Goal: Information Seeking & Learning: Learn about a topic

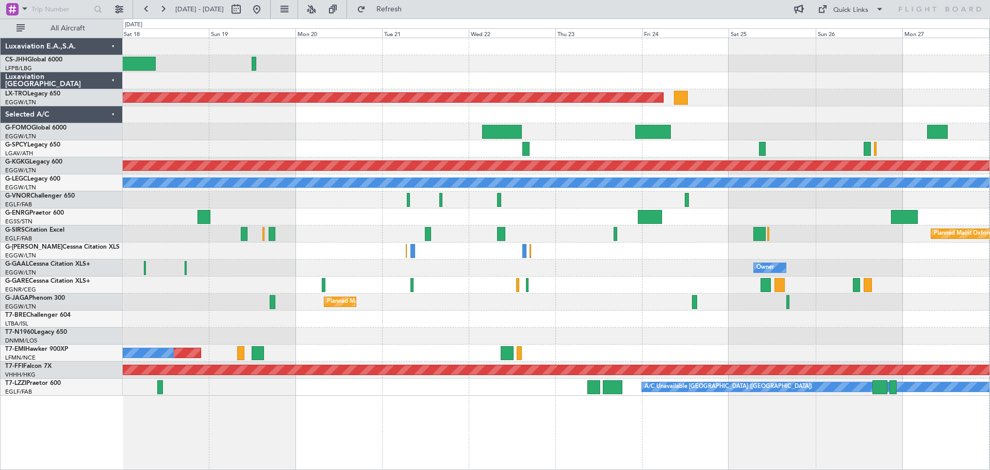
click at [462, 76] on div "Planned Maint [GEOGRAPHIC_DATA] ([GEOGRAPHIC_DATA]) Planned Maint [GEOGRAPHIC_D…" at bounding box center [556, 216] width 867 height 357
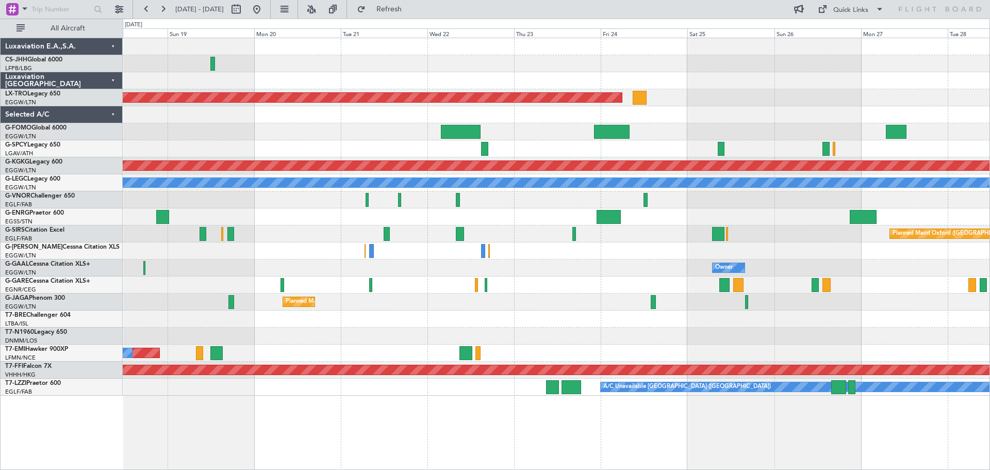
click at [508, 70] on div at bounding box center [556, 63] width 867 height 17
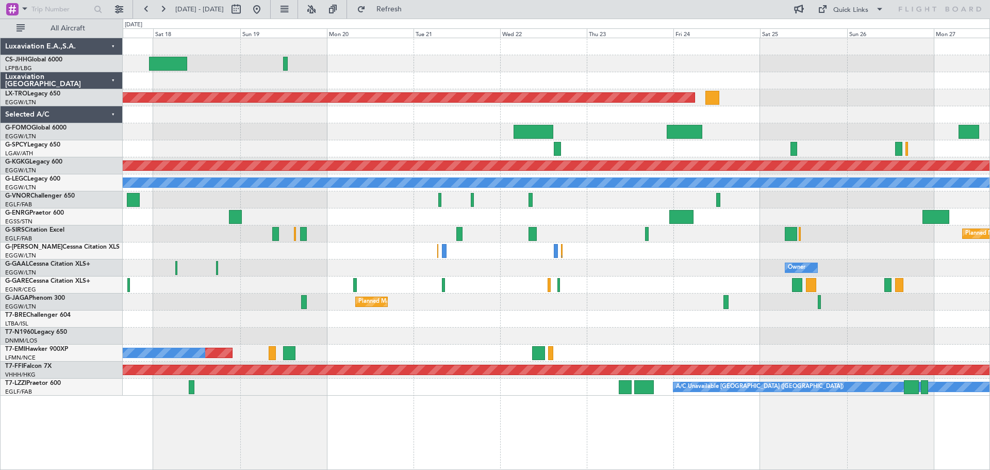
click at [644, 85] on div at bounding box center [556, 80] width 867 height 17
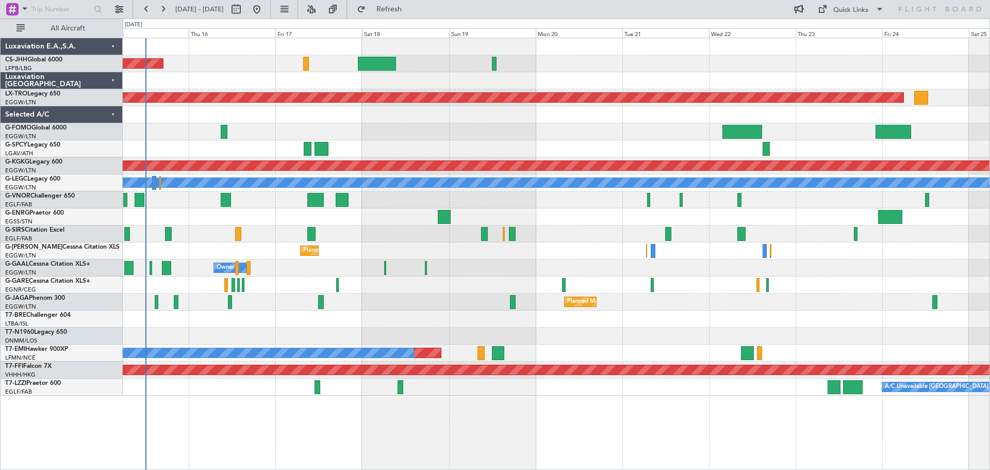
click at [679, 75] on div at bounding box center [556, 80] width 867 height 17
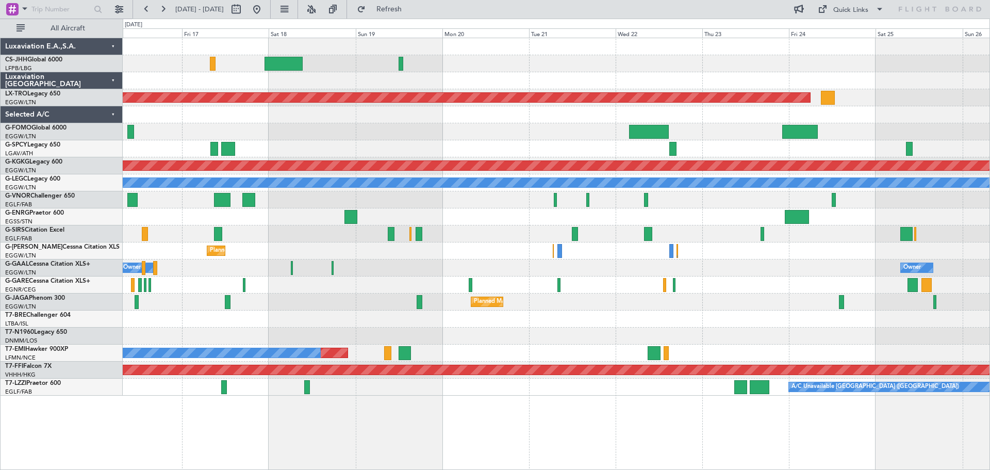
click at [660, 74] on div at bounding box center [556, 80] width 867 height 17
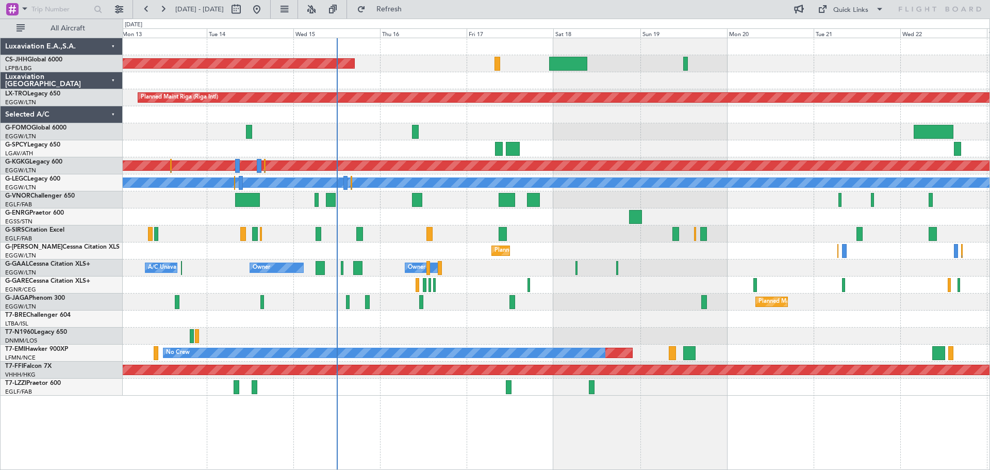
click at [857, 76] on div "Planned Maint [GEOGRAPHIC_DATA] ([GEOGRAPHIC_DATA]) Planned Maint [GEOGRAPHIC_D…" at bounding box center [556, 216] width 867 height 357
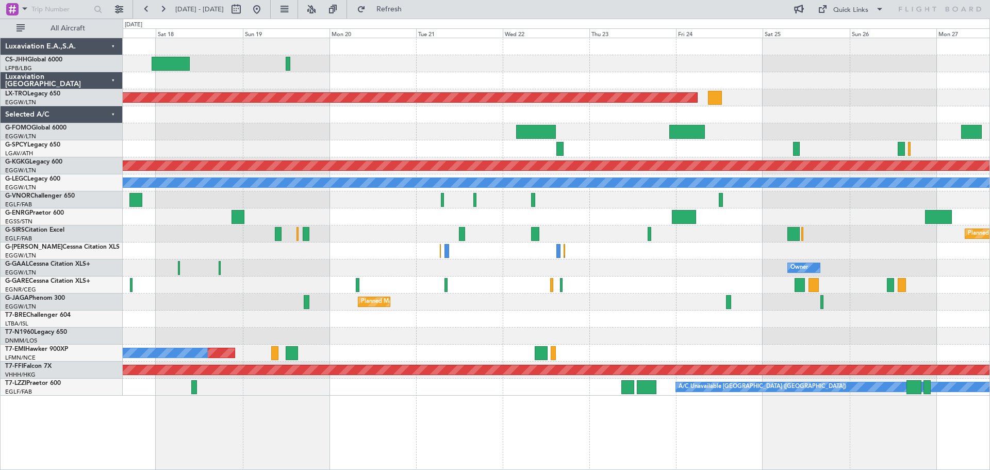
click at [479, 75] on div at bounding box center [556, 80] width 867 height 17
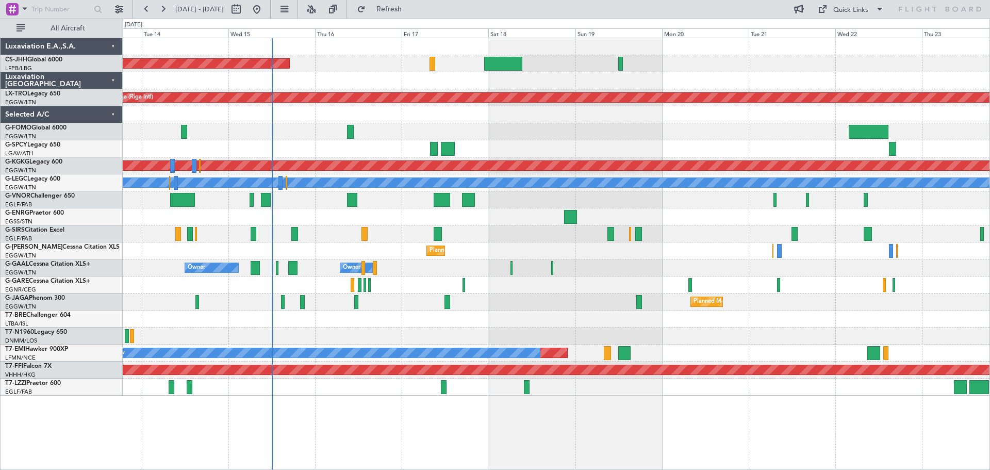
click at [664, 76] on div at bounding box center [556, 80] width 867 height 17
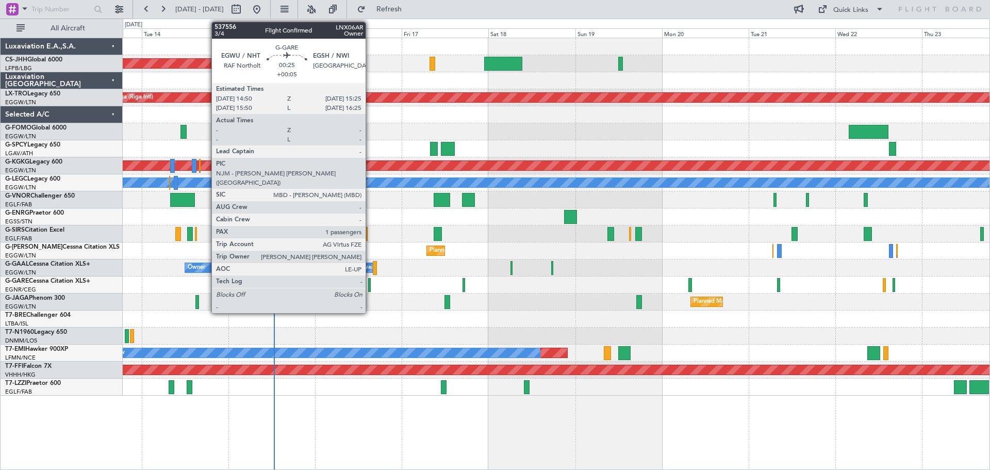
click at [370, 286] on div at bounding box center [369, 285] width 3 height 14
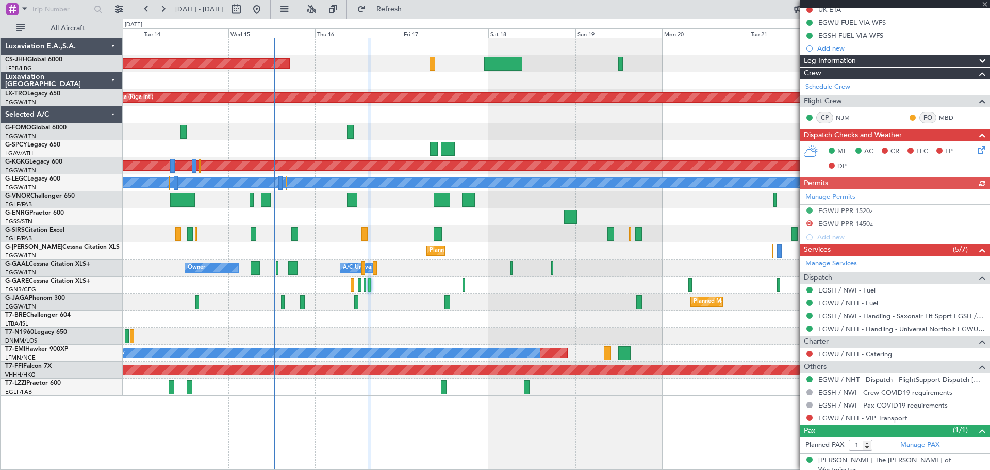
scroll to position [181, 0]
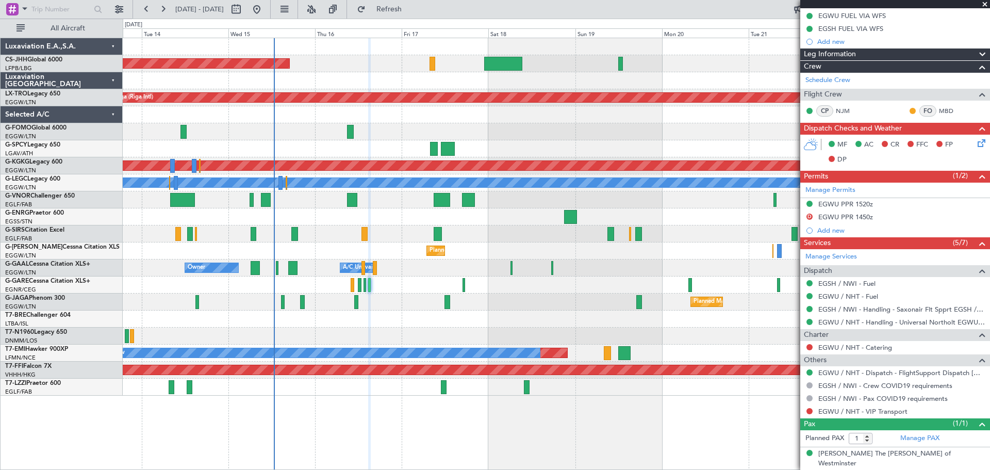
click at [984, 3] on span at bounding box center [985, 4] width 10 height 9
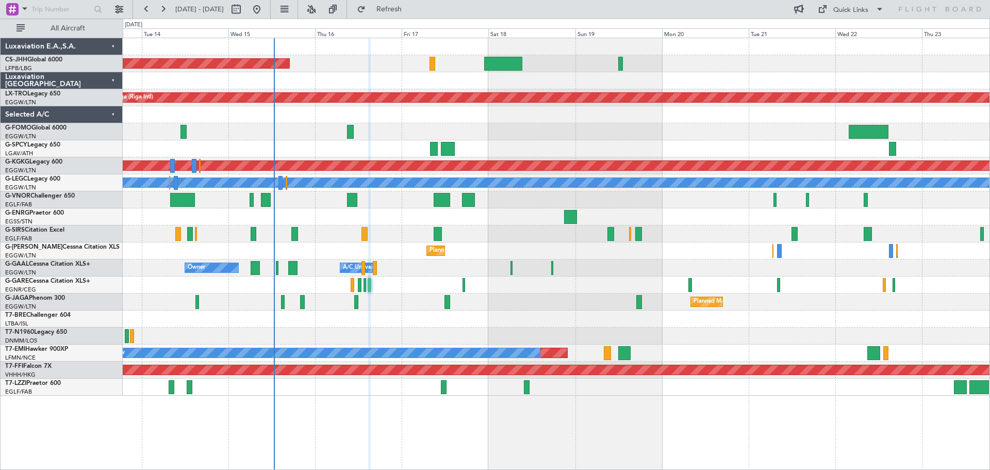
type input "0"
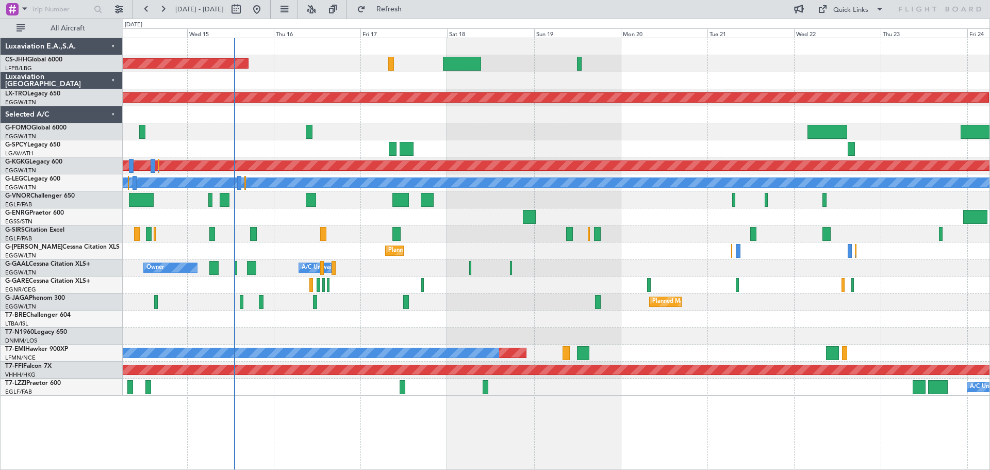
click at [627, 265] on div "Owner Owner A/C Unavailable A/C Unavailable Owner" at bounding box center [556, 267] width 867 height 17
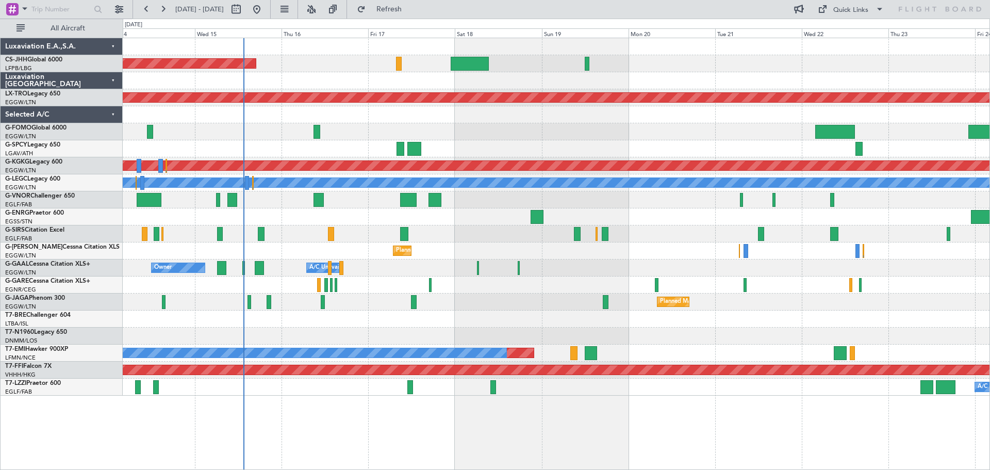
click at [355, 132] on div at bounding box center [556, 131] width 867 height 17
click at [606, 117] on div at bounding box center [556, 114] width 867 height 17
click at [499, 141] on div at bounding box center [556, 148] width 867 height 17
click at [583, 141] on div at bounding box center [556, 148] width 867 height 17
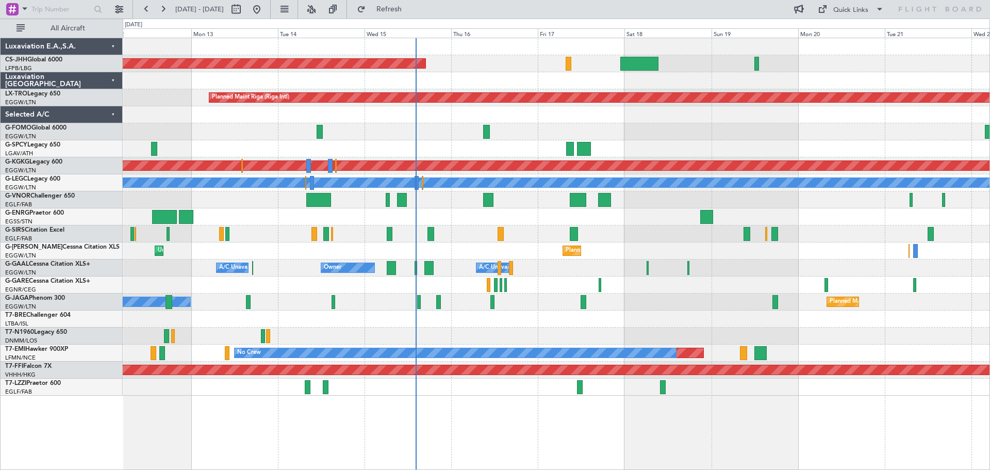
click at [681, 133] on div at bounding box center [556, 131] width 867 height 17
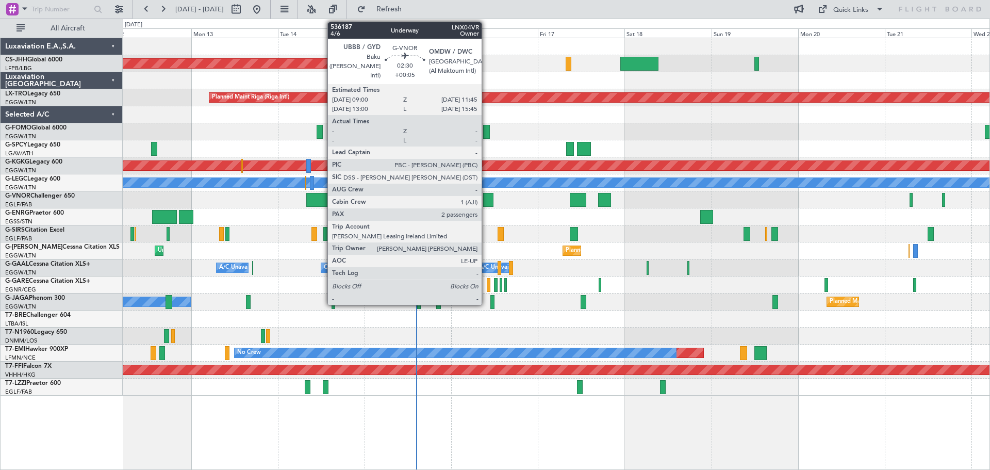
click at [486, 199] on div at bounding box center [488, 200] width 10 height 14
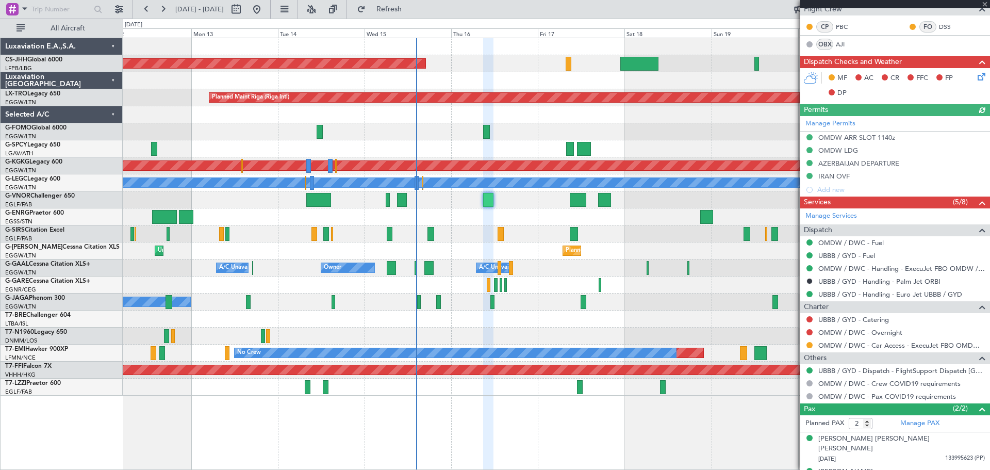
scroll to position [236, 0]
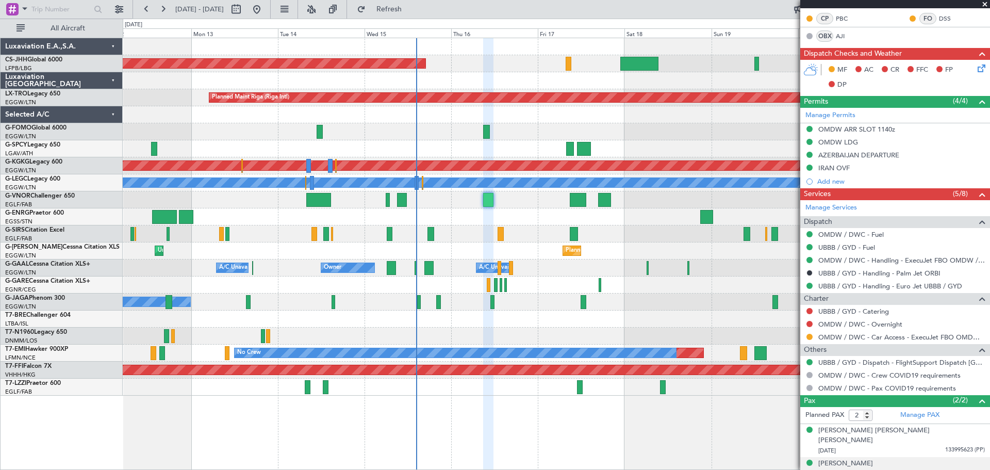
click at [949, 469] on span "A3660399 (PP)" at bounding box center [967, 473] width 38 height 9
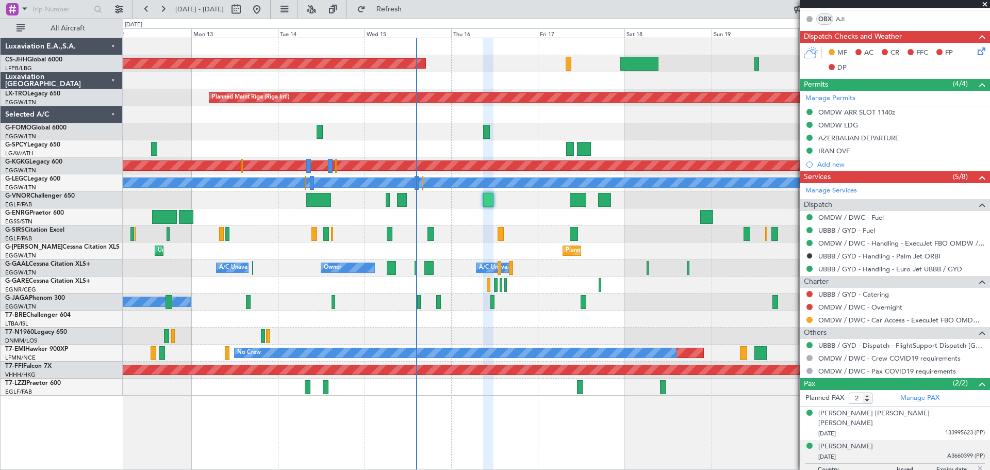
scroll to position [261, 0]
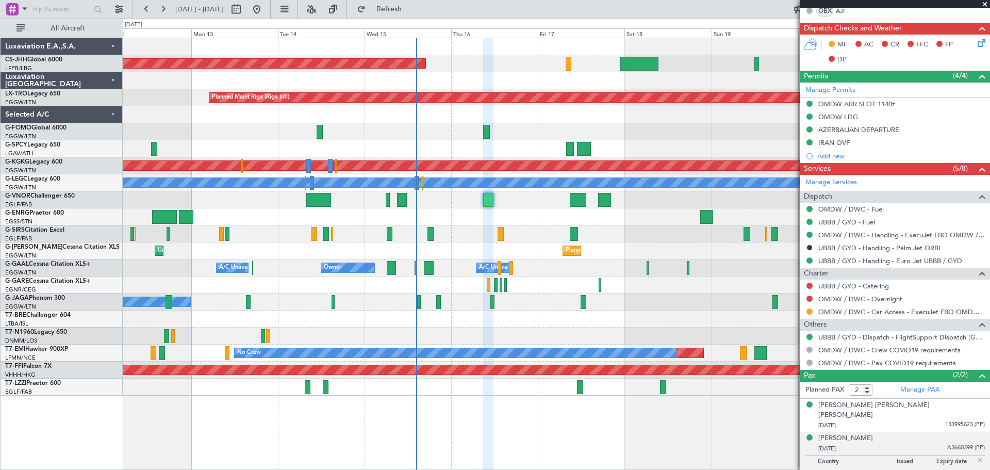
click at [983, 3] on span at bounding box center [985, 4] width 10 height 9
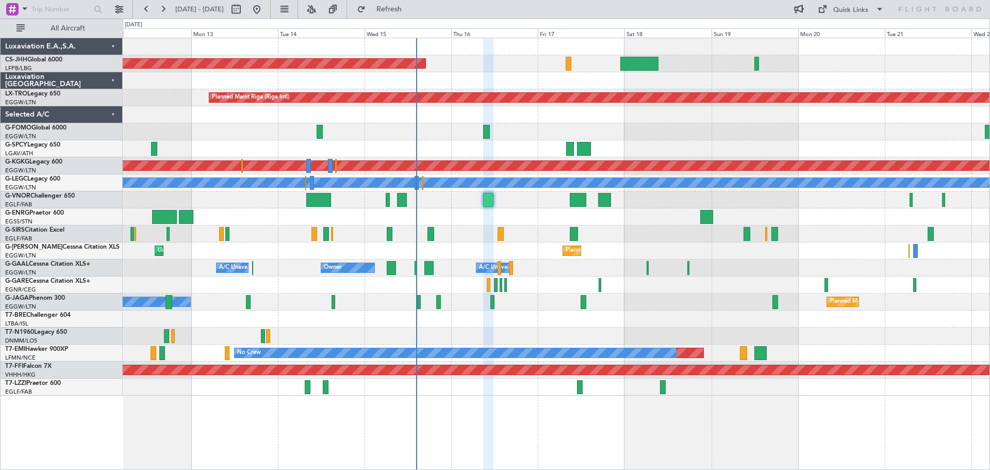
type input "0"
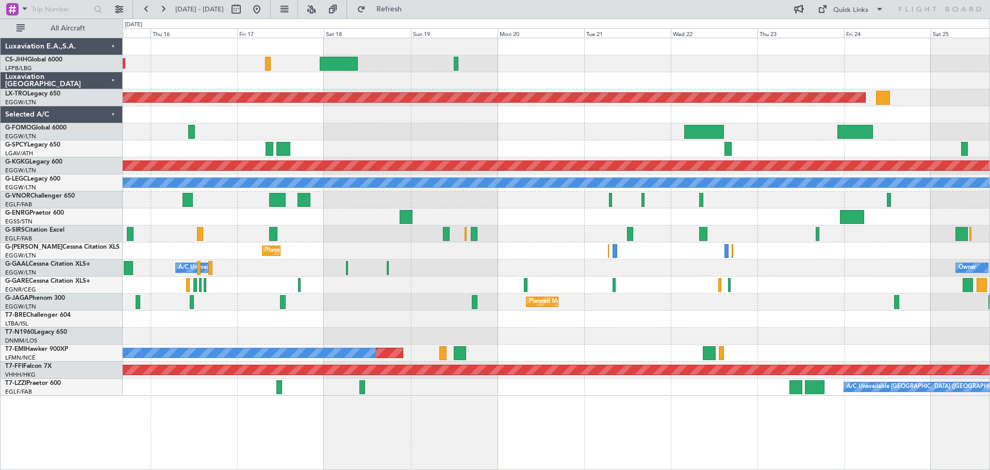
click at [501, 134] on div at bounding box center [556, 131] width 867 height 17
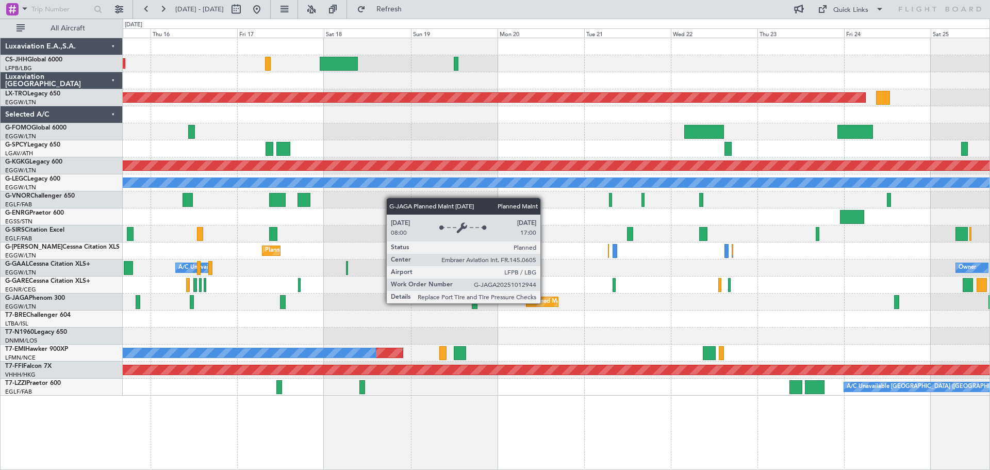
click at [545, 303] on div "Planned Maint [GEOGRAPHIC_DATA] ([GEOGRAPHIC_DATA])" at bounding box center [610, 301] width 162 height 15
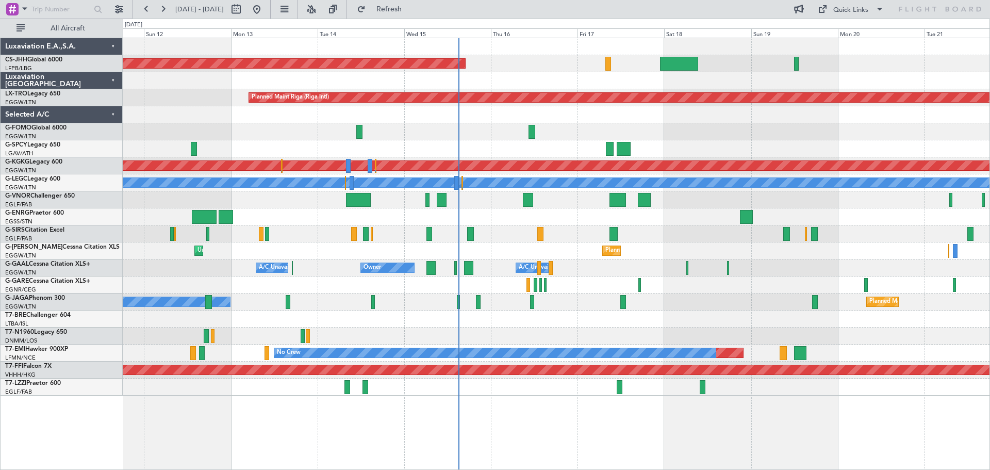
click at [656, 202] on div "Planned Maint [GEOGRAPHIC_DATA] ([GEOGRAPHIC_DATA]) Planned Maint [GEOGRAPHIC_D…" at bounding box center [556, 216] width 867 height 357
click at [164, 5] on button at bounding box center [163, 9] width 17 height 17
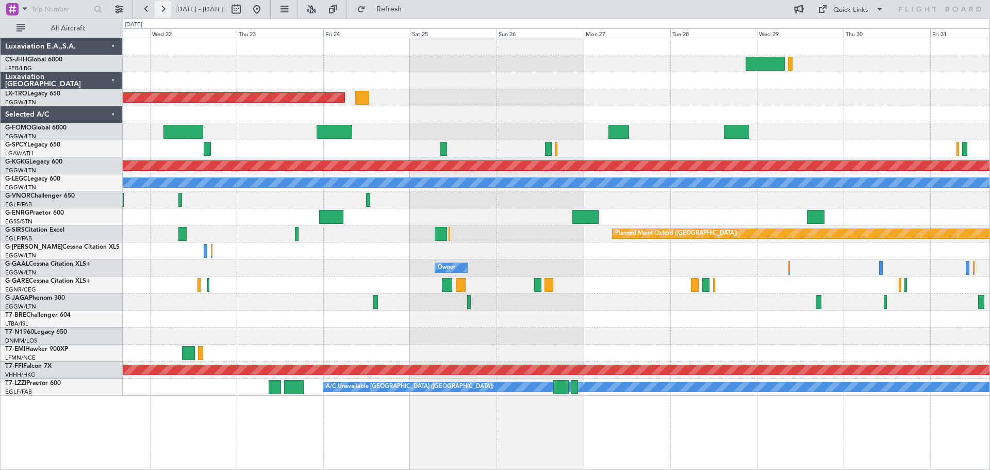
click at [164, 5] on button at bounding box center [163, 9] width 17 height 17
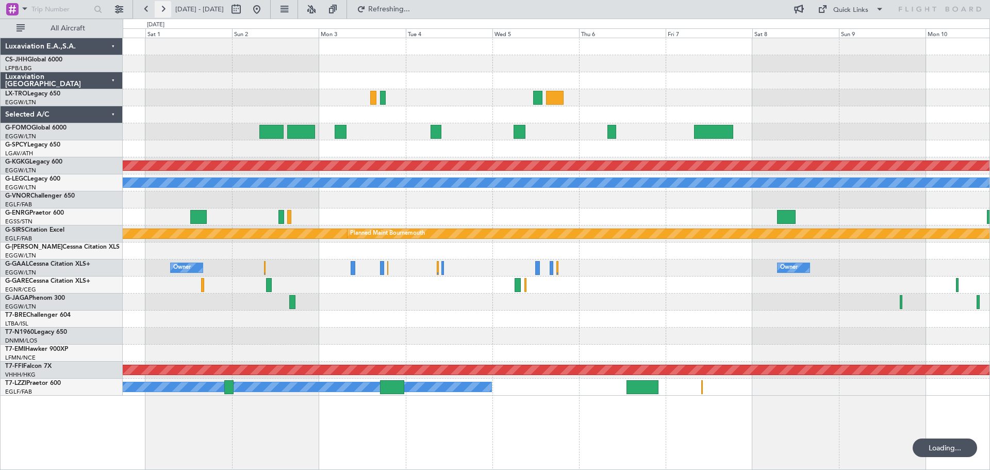
click at [164, 5] on button at bounding box center [163, 9] width 17 height 17
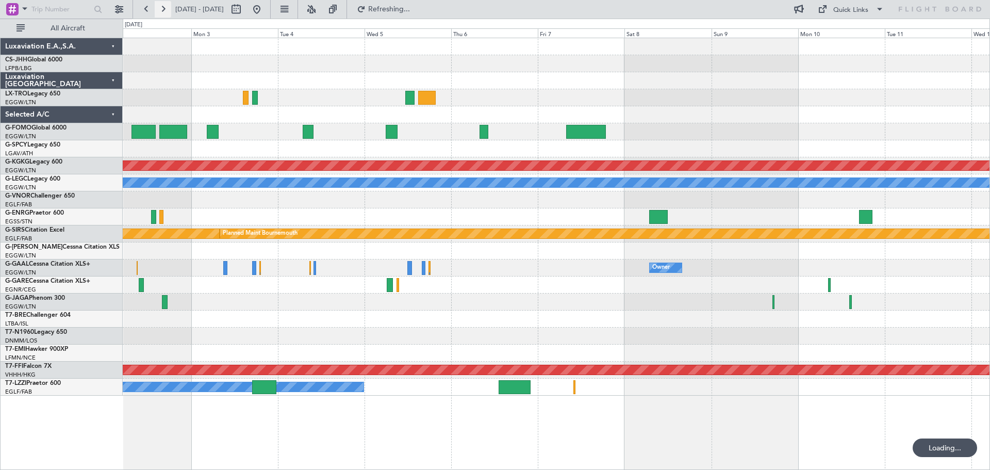
click at [164, 5] on button at bounding box center [163, 9] width 17 height 17
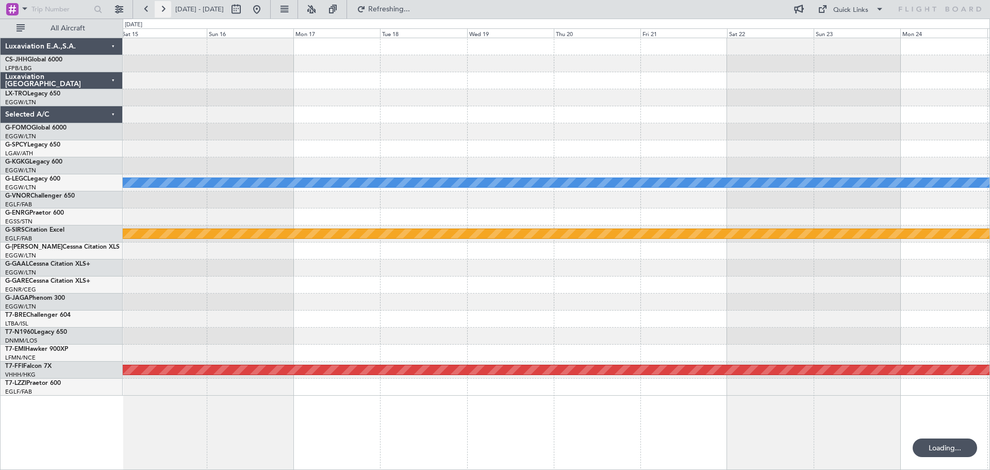
click at [164, 5] on button at bounding box center [163, 9] width 17 height 17
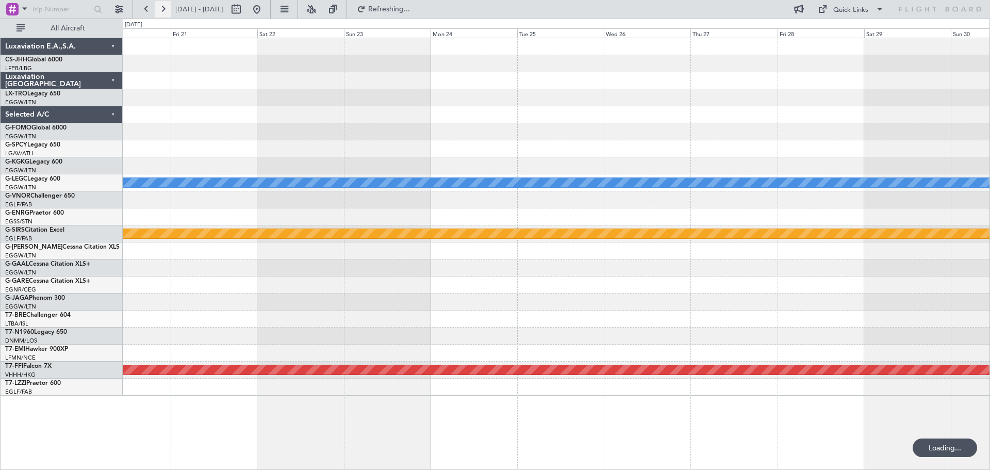
click at [164, 5] on button at bounding box center [163, 9] width 17 height 17
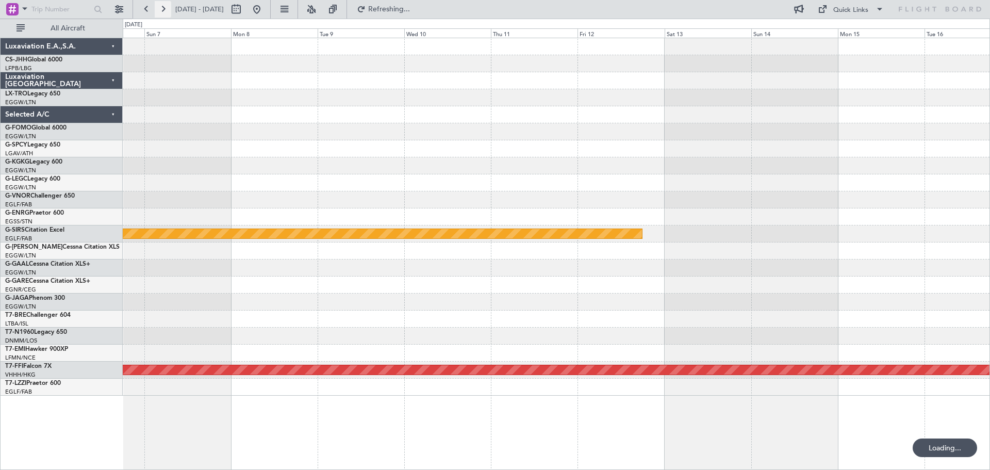
click at [164, 5] on button at bounding box center [163, 9] width 17 height 17
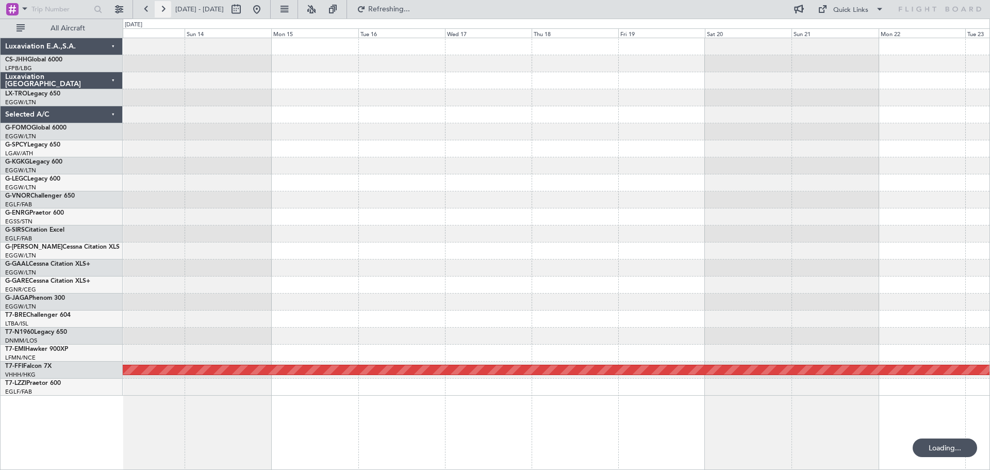
click at [164, 5] on button at bounding box center [163, 9] width 17 height 17
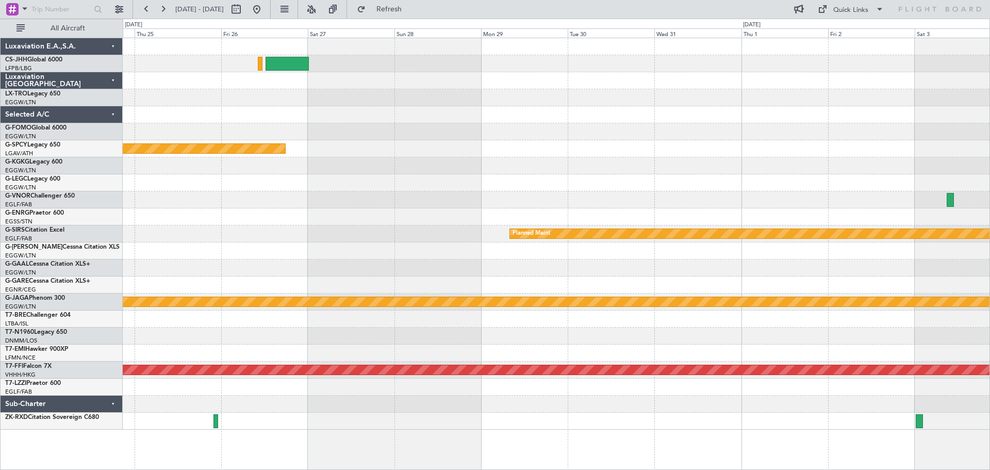
click at [786, 288] on div "Planned Maint Planned Maint [GEOGRAPHIC_DATA] ([GEOGRAPHIC_DATA]) Planned Maint…" at bounding box center [556, 233] width 867 height 391
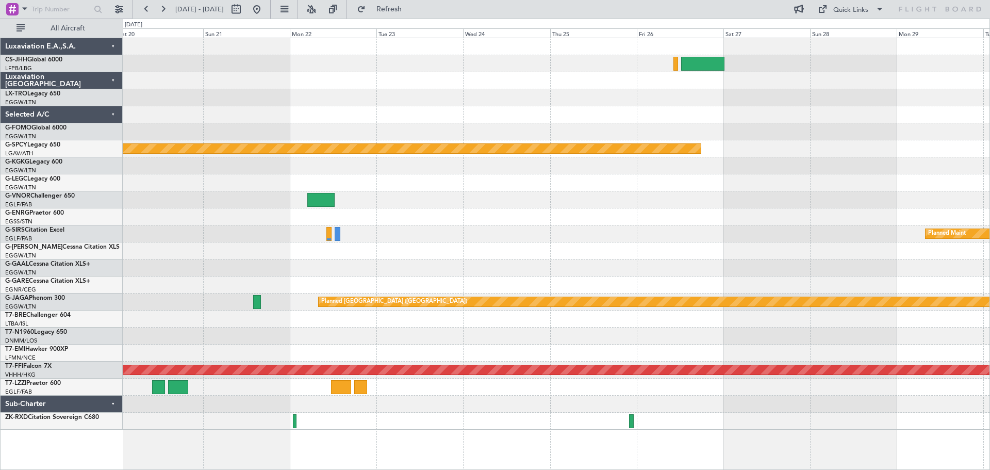
click at [746, 289] on div "Planned Maint Planned Maint [GEOGRAPHIC_DATA] ([GEOGRAPHIC_DATA]) Planned Maint…" at bounding box center [556, 233] width 867 height 391
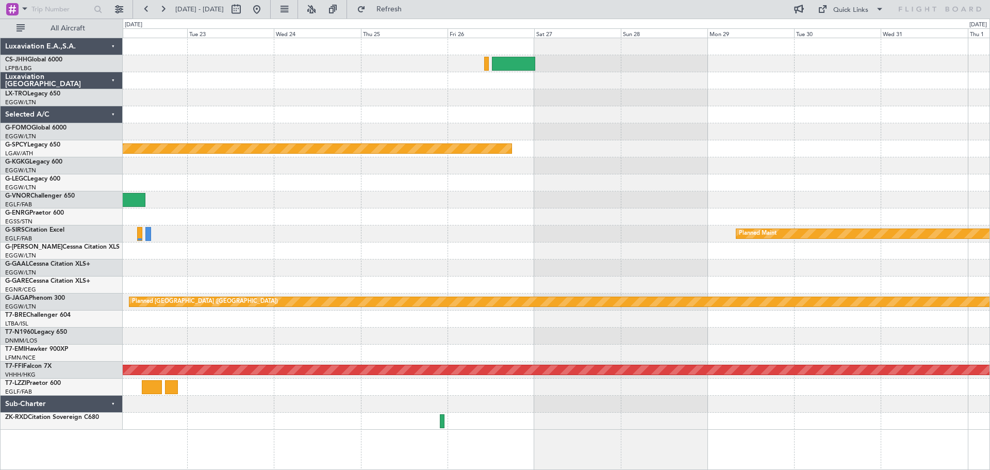
click at [207, 225] on div "Planned Maint Planned Maint [GEOGRAPHIC_DATA] ([GEOGRAPHIC_DATA]) Planned Maint…" at bounding box center [556, 233] width 867 height 391
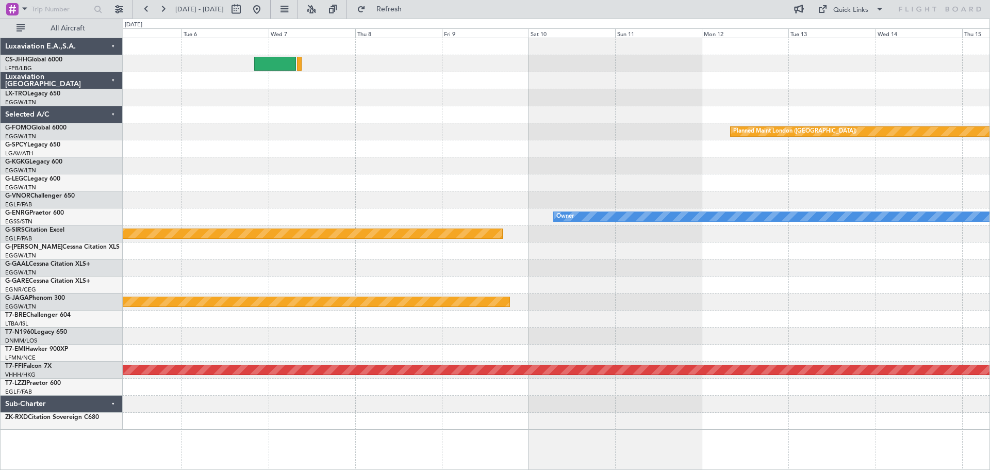
click at [341, 176] on div "Planned Maint London ([GEOGRAPHIC_DATA]) Owner Planned Maint [GEOGRAPHIC_DATA] …" at bounding box center [556, 233] width 867 height 391
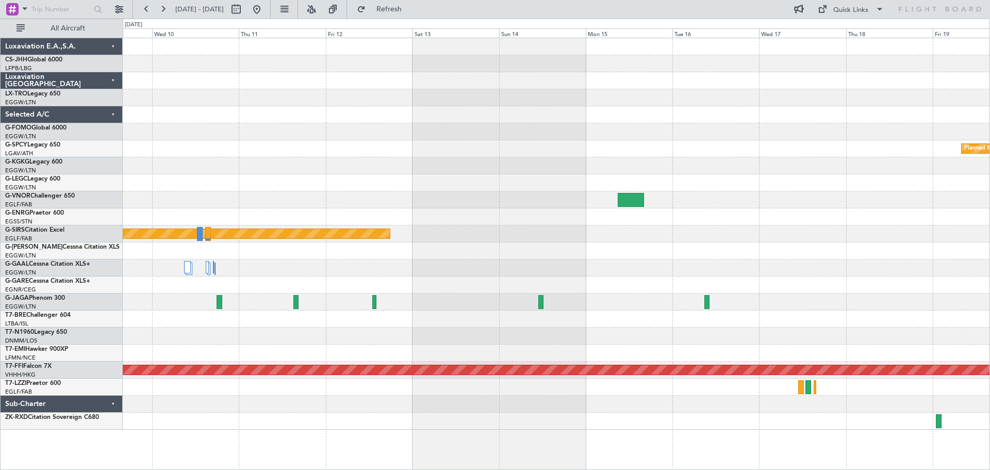
click at [725, 194] on div at bounding box center [556, 199] width 867 height 17
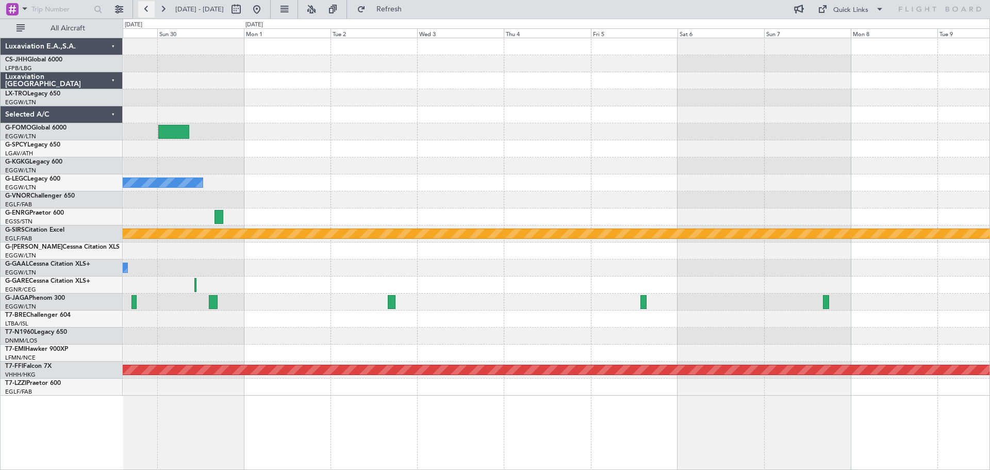
click at [145, 8] on button at bounding box center [146, 9] width 17 height 17
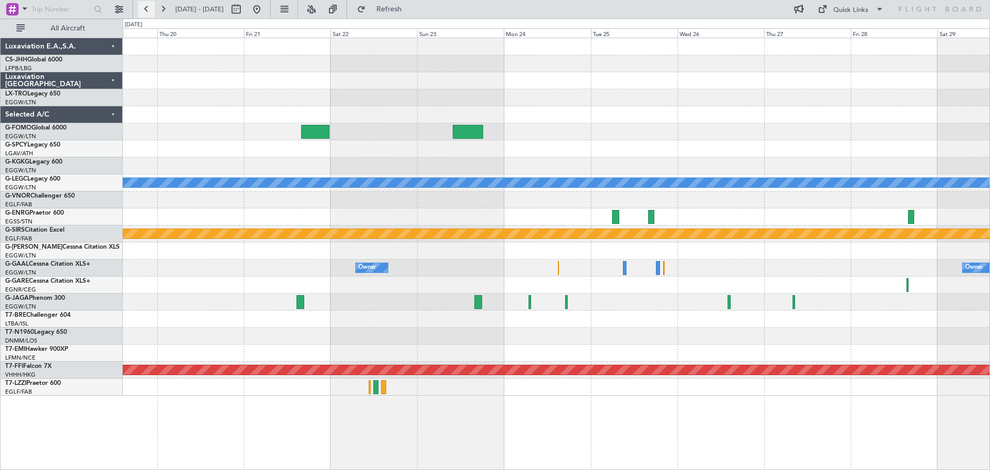
click at [145, 8] on button at bounding box center [146, 9] width 17 height 17
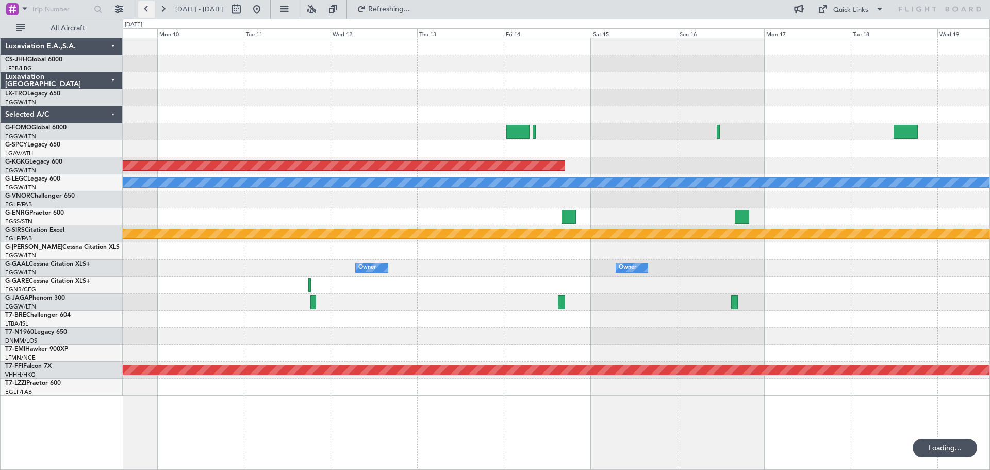
click at [145, 8] on button at bounding box center [146, 9] width 17 height 17
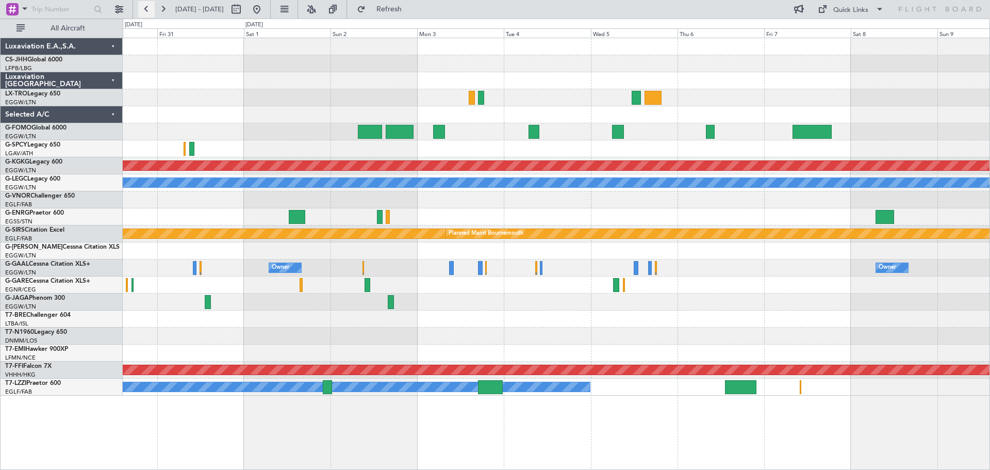
click at [145, 8] on button at bounding box center [146, 9] width 17 height 17
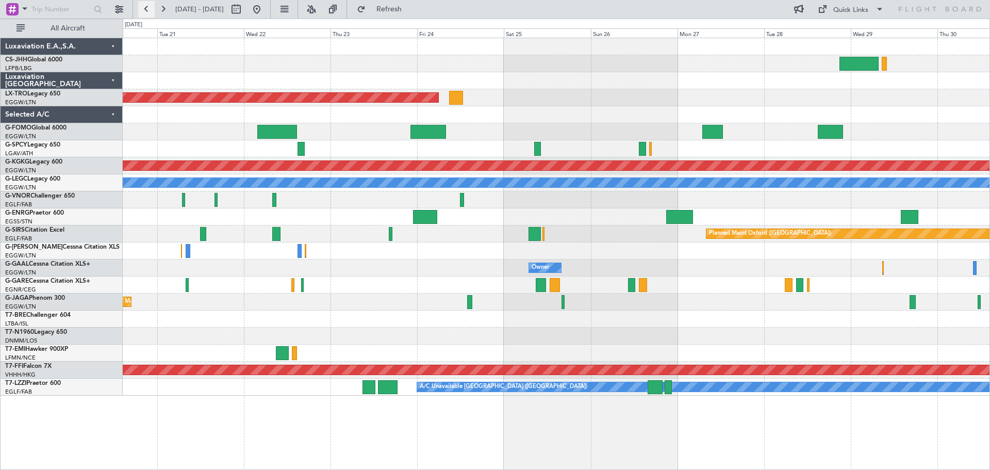
click at [144, 11] on button at bounding box center [146, 9] width 17 height 17
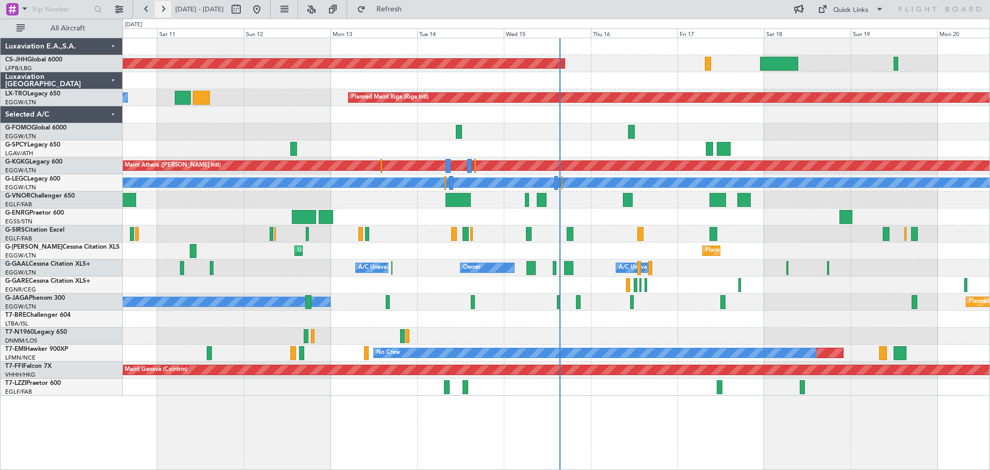
click at [158, 6] on button at bounding box center [163, 9] width 17 height 17
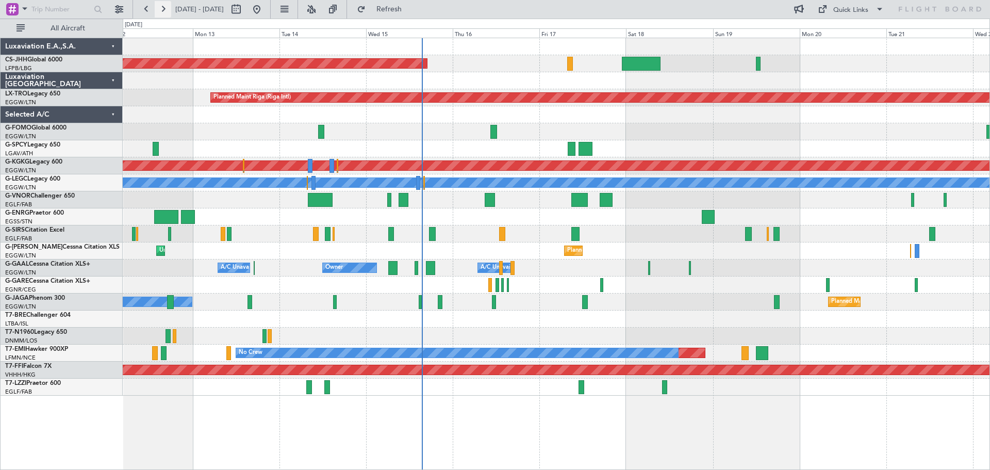
click at [158, 6] on button at bounding box center [163, 9] width 17 height 17
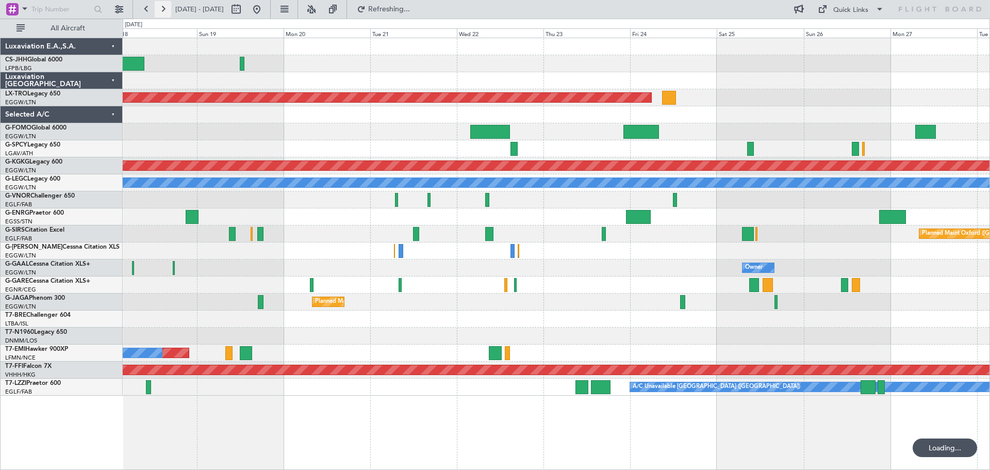
click at [158, 6] on button at bounding box center [163, 9] width 17 height 17
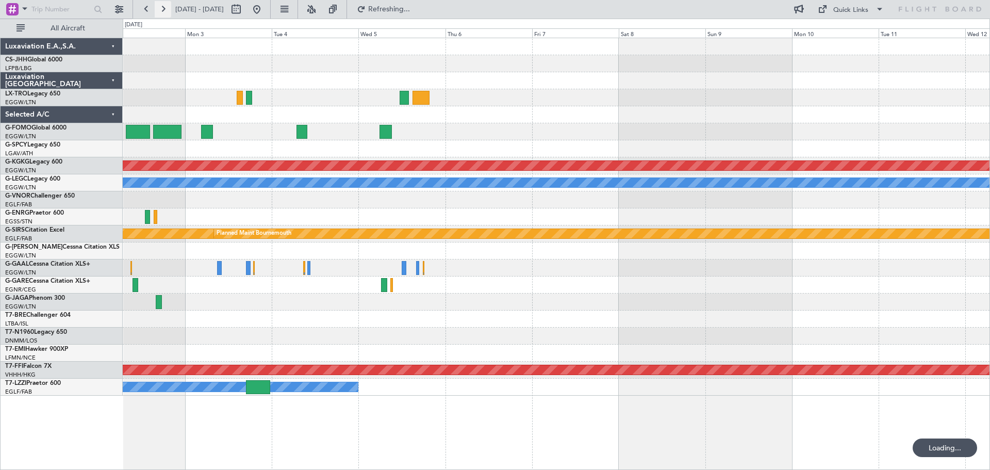
click at [158, 6] on button at bounding box center [163, 9] width 17 height 17
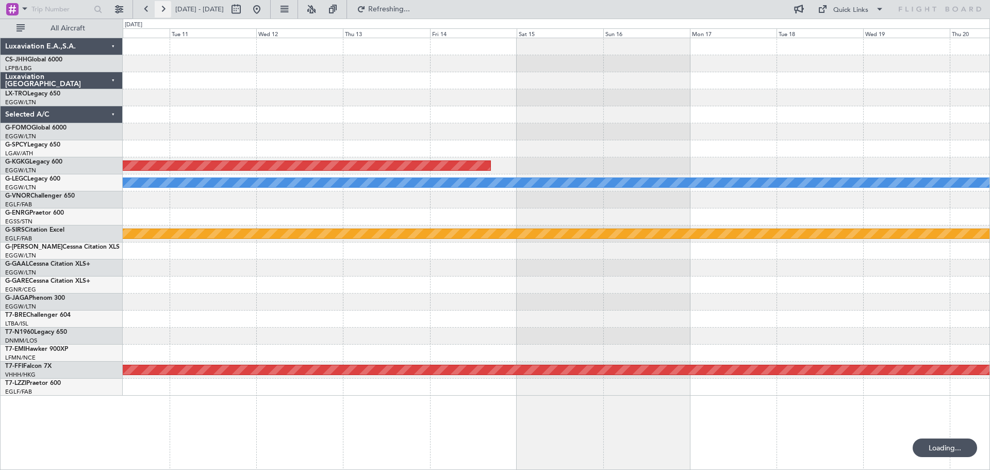
click at [158, 6] on button at bounding box center [163, 9] width 17 height 17
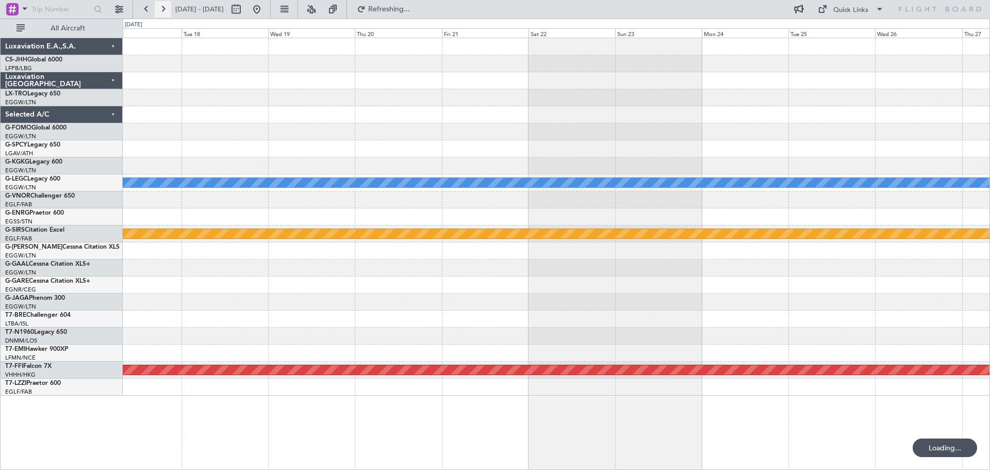
click at [158, 6] on button at bounding box center [163, 9] width 17 height 17
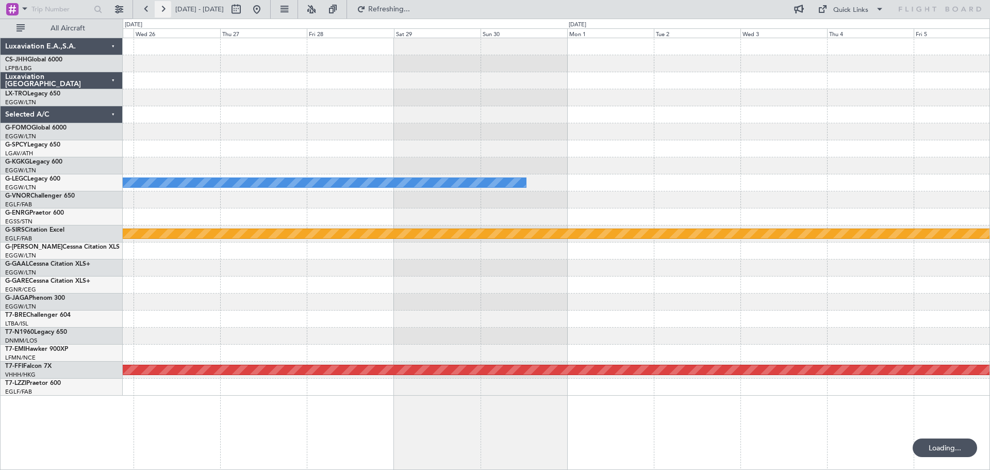
click at [158, 6] on button at bounding box center [163, 9] width 17 height 17
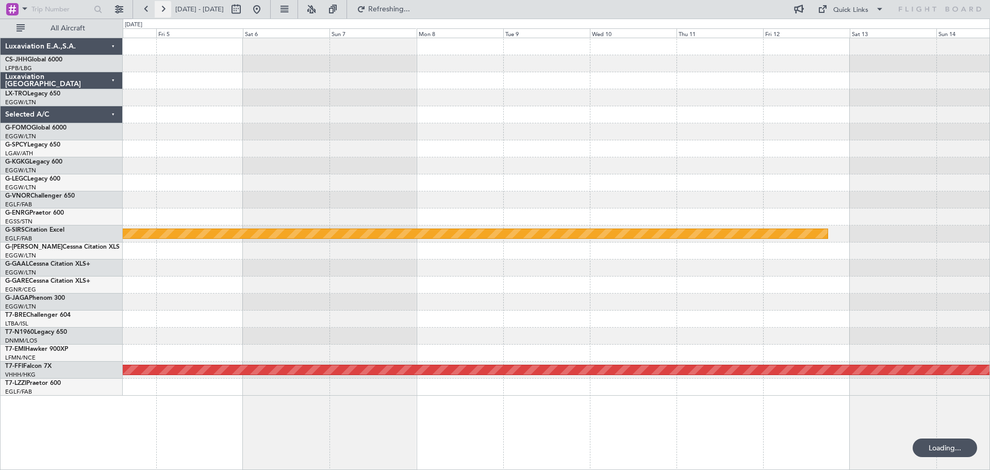
click at [158, 6] on button at bounding box center [163, 9] width 17 height 17
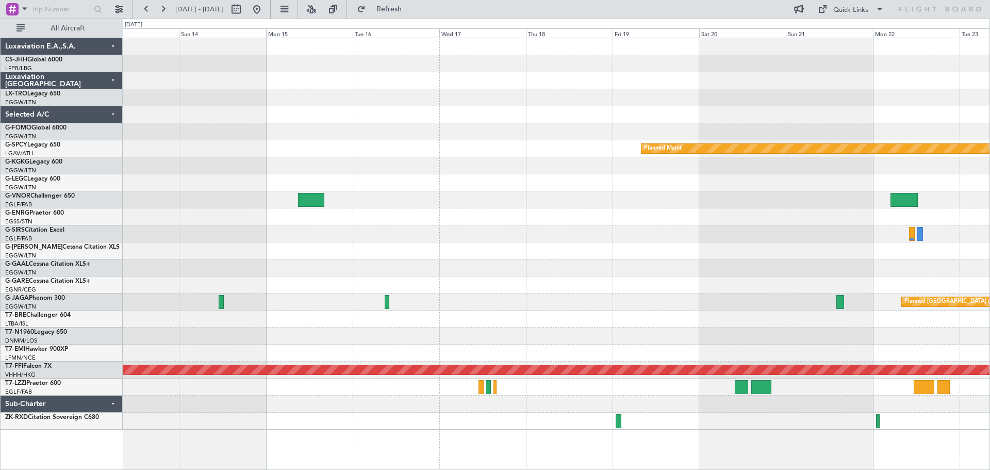
click at [481, 247] on div at bounding box center [556, 250] width 867 height 17
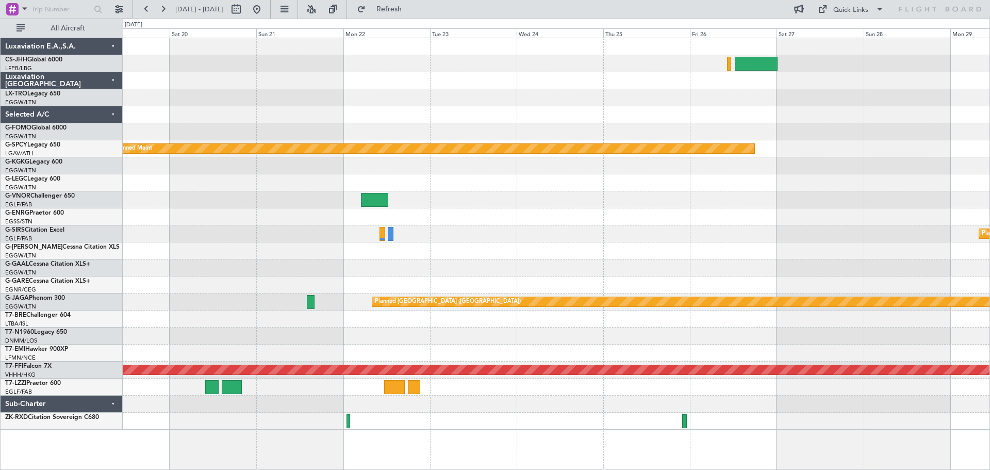
click at [321, 281] on div "Planned Maint Planned Maint [GEOGRAPHIC_DATA] ([GEOGRAPHIC_DATA]) Planned Maint…" at bounding box center [556, 233] width 867 height 391
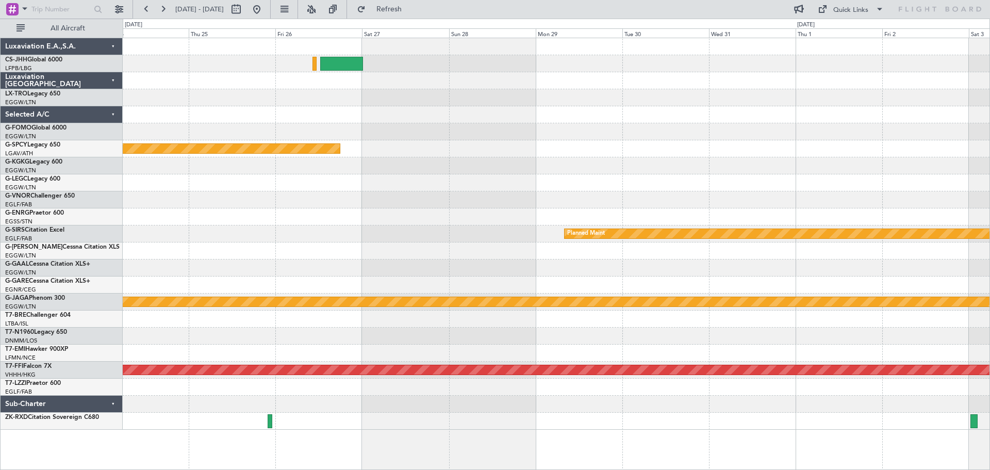
click at [329, 244] on div "Planned Maint Planned Maint [GEOGRAPHIC_DATA] ([GEOGRAPHIC_DATA]) Planned Maint…" at bounding box center [556, 233] width 867 height 391
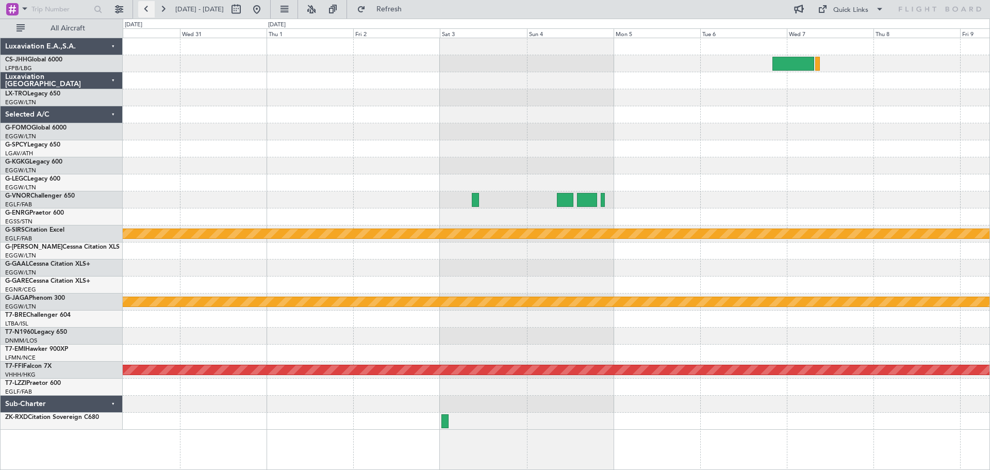
click at [150, 7] on button at bounding box center [146, 9] width 17 height 17
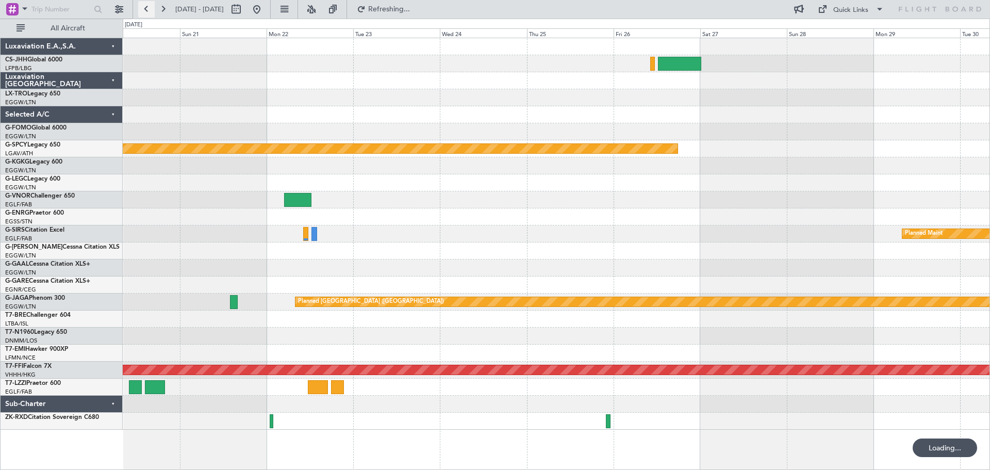
click at [150, 7] on button at bounding box center [146, 9] width 17 height 17
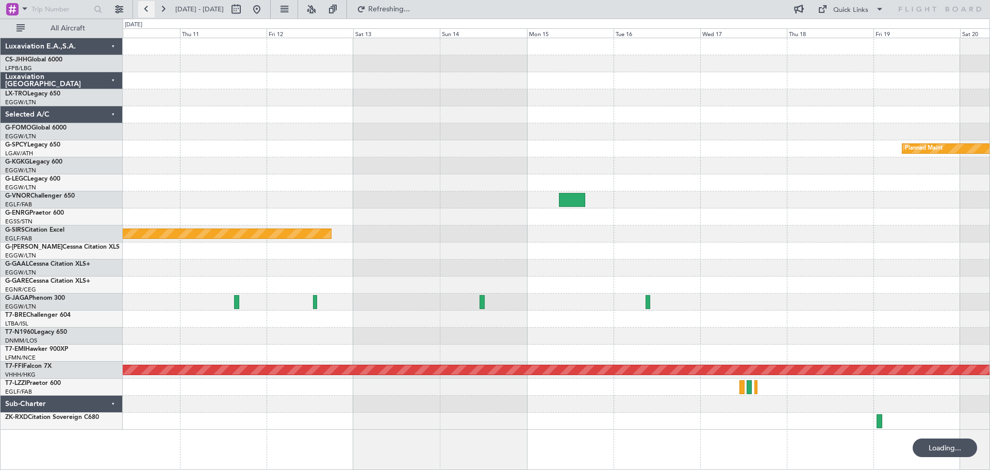
click at [150, 7] on button at bounding box center [146, 9] width 17 height 17
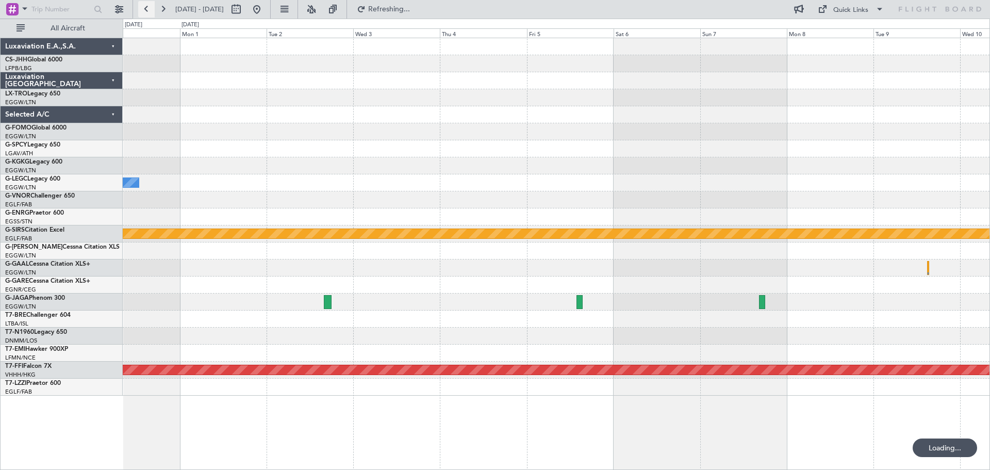
click at [150, 7] on button at bounding box center [146, 9] width 17 height 17
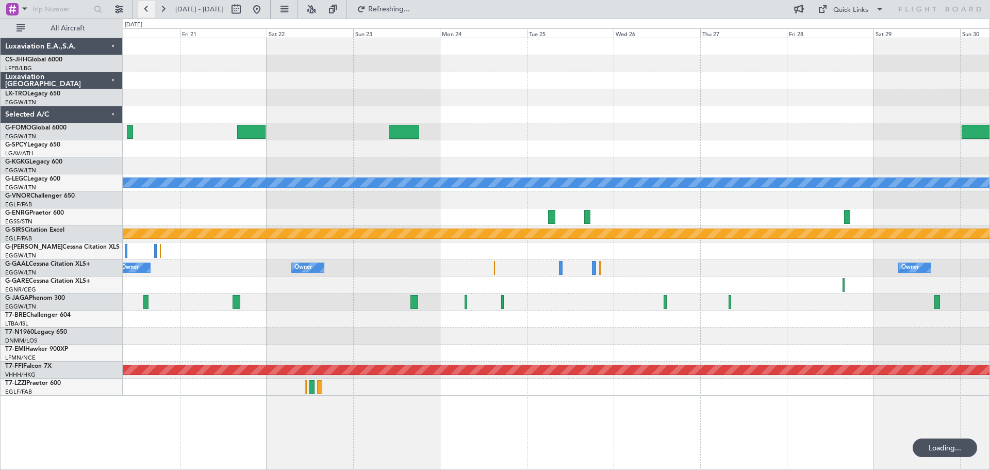
click at [150, 7] on button at bounding box center [146, 9] width 17 height 17
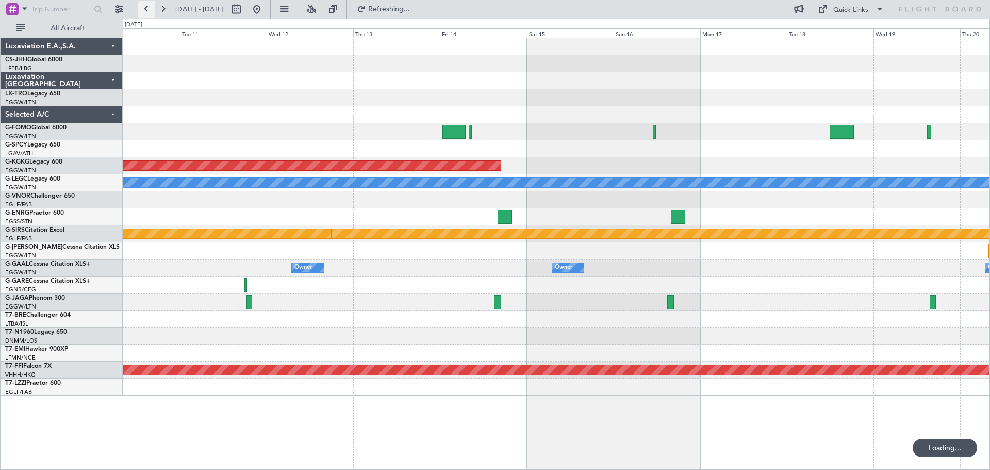
click at [150, 7] on button at bounding box center [146, 9] width 17 height 17
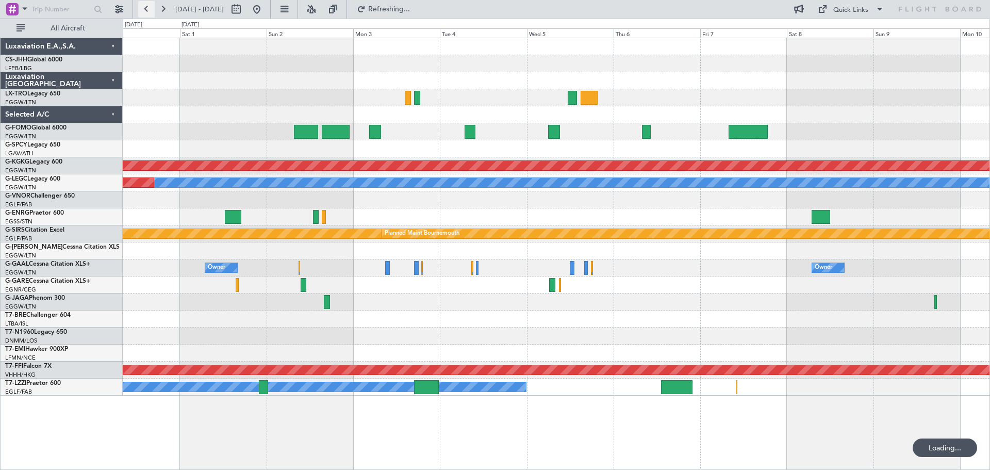
click at [150, 7] on button at bounding box center [146, 9] width 17 height 17
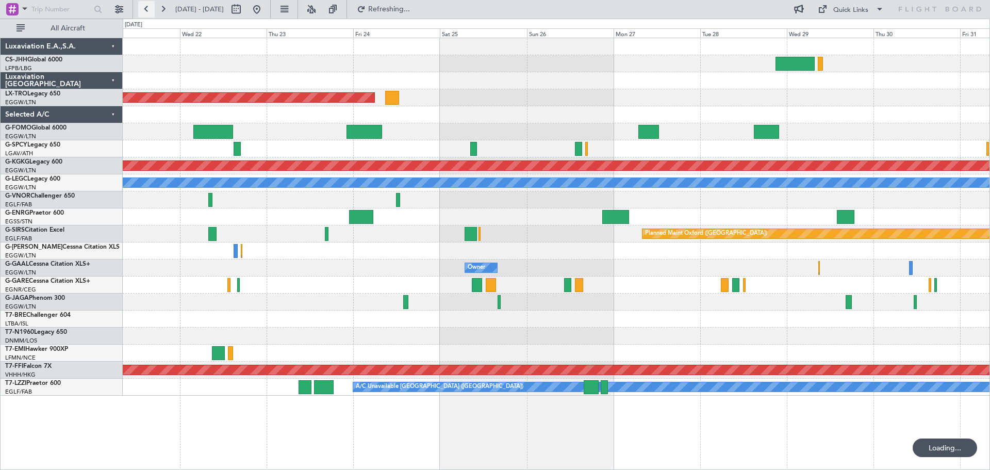
click at [150, 7] on button at bounding box center [146, 9] width 17 height 17
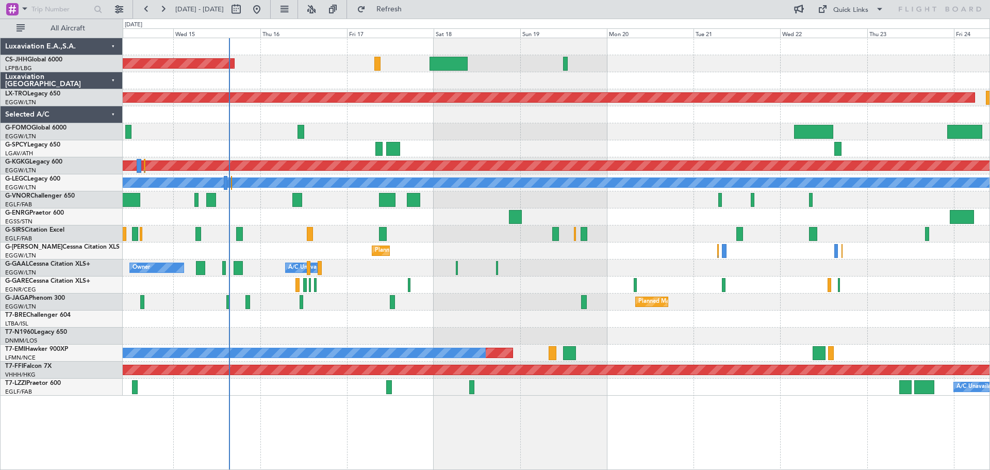
click at [573, 267] on div "Owner Owner A/C Unavailable A/C Unavailable Owner" at bounding box center [556, 267] width 867 height 17
click at [411, 12] on span "Refresh" at bounding box center [389, 9] width 43 height 7
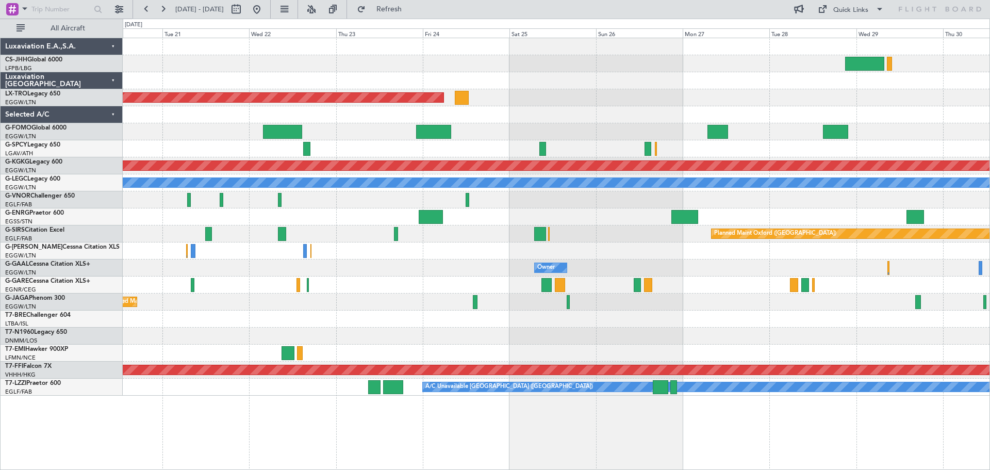
click at [364, 295] on div "Planned Maint Riga (Riga Intl) Planned Maint [GEOGRAPHIC_DATA] ([PERSON_NAME] I…" at bounding box center [556, 216] width 867 height 357
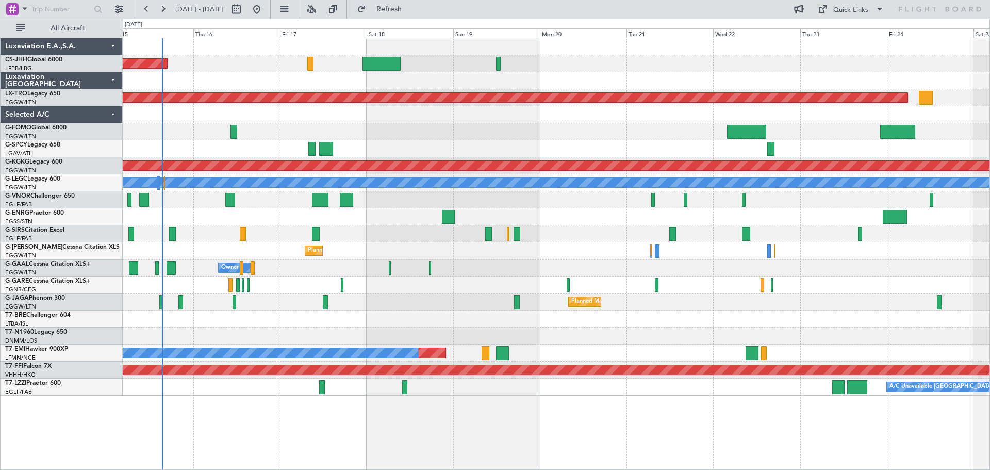
click at [824, 265] on div "Planned Maint [GEOGRAPHIC_DATA] ([GEOGRAPHIC_DATA]) Planned Maint [GEOGRAPHIC_D…" at bounding box center [556, 216] width 867 height 357
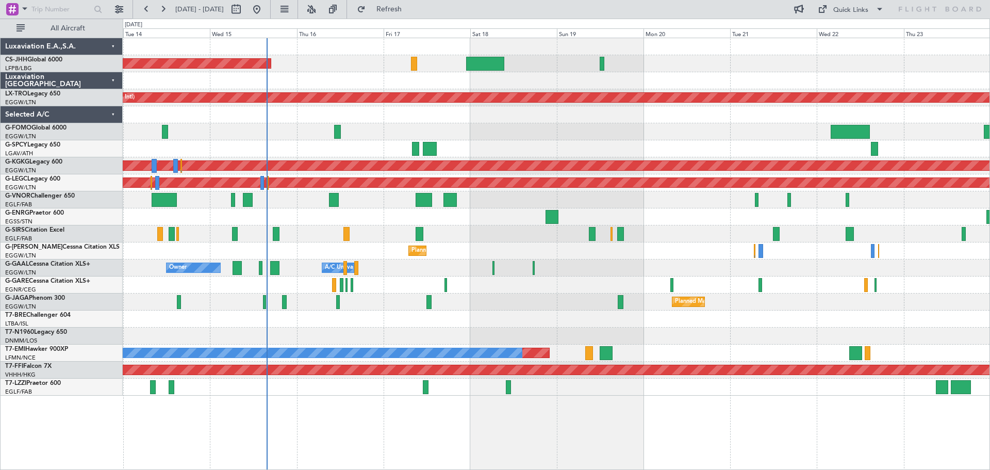
click at [581, 140] on div at bounding box center [556, 148] width 867 height 17
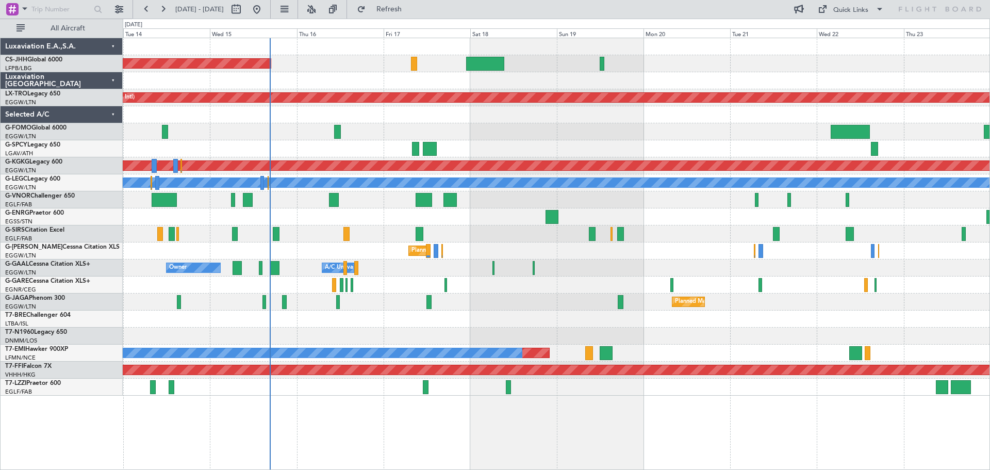
click at [515, 124] on div at bounding box center [556, 131] width 867 height 17
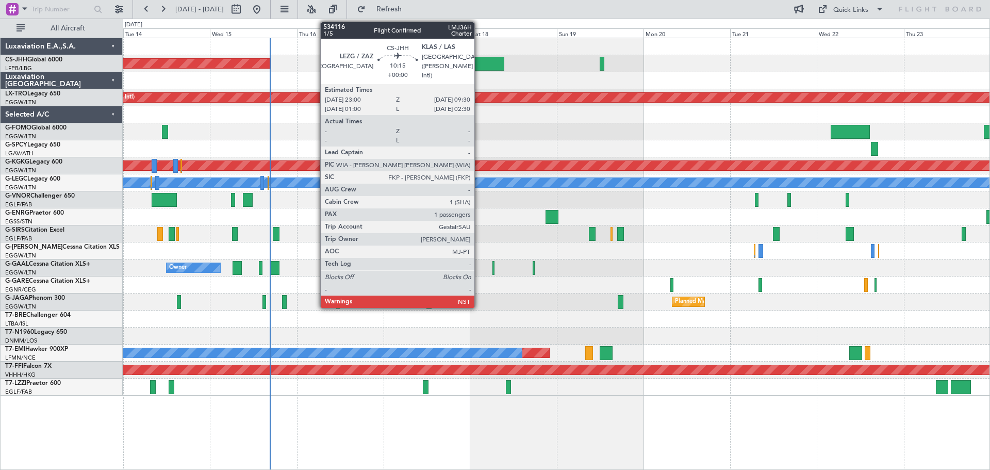
click at [479, 66] on div at bounding box center [485, 64] width 38 height 14
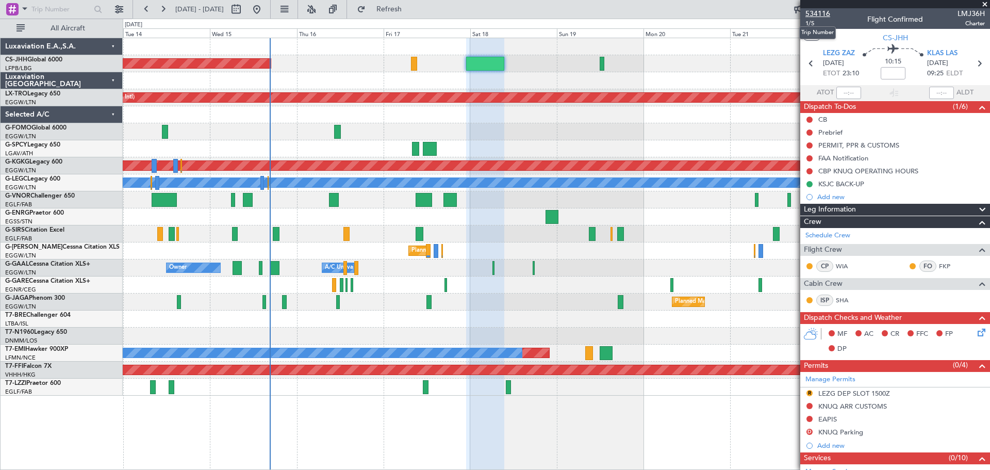
click at [824, 12] on span "534116" at bounding box center [818, 13] width 25 height 11
click at [984, 6] on span at bounding box center [985, 4] width 10 height 9
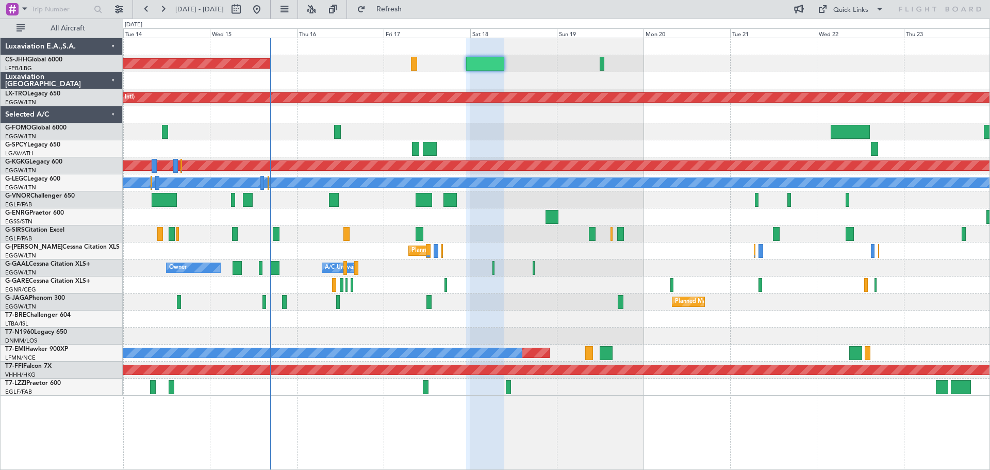
type input "0"
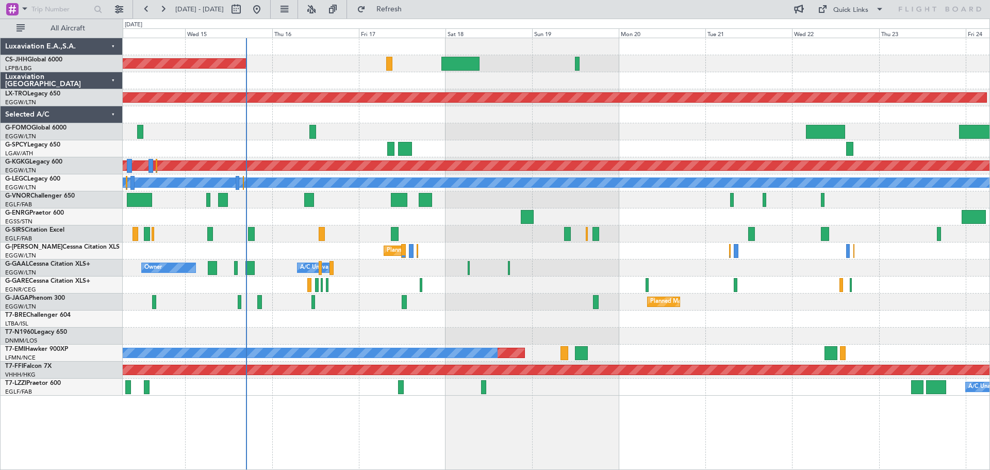
click at [562, 115] on div at bounding box center [556, 114] width 867 height 17
click at [576, 123] on div at bounding box center [556, 131] width 867 height 17
click at [489, 122] on div at bounding box center [556, 114] width 867 height 17
click at [579, 123] on div at bounding box center [556, 131] width 867 height 17
click at [315, 72] on div "Planned Maint [GEOGRAPHIC_DATA] ([GEOGRAPHIC_DATA])" at bounding box center [556, 63] width 867 height 17
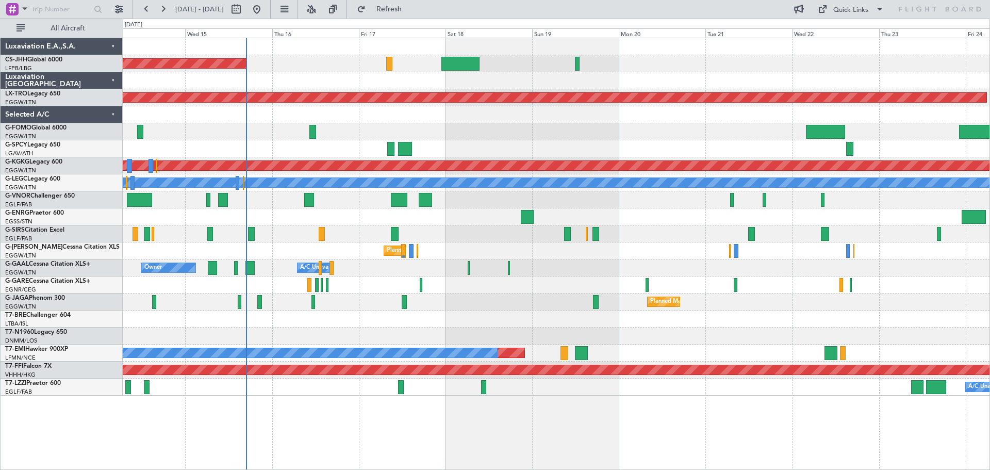
click at [575, 123] on div at bounding box center [556, 131] width 867 height 17
click at [485, 243] on div "Planned Maint London (Luton) Unplanned Maint London (Luton)" at bounding box center [556, 250] width 867 height 17
